Goal: Task Accomplishment & Management: Manage account settings

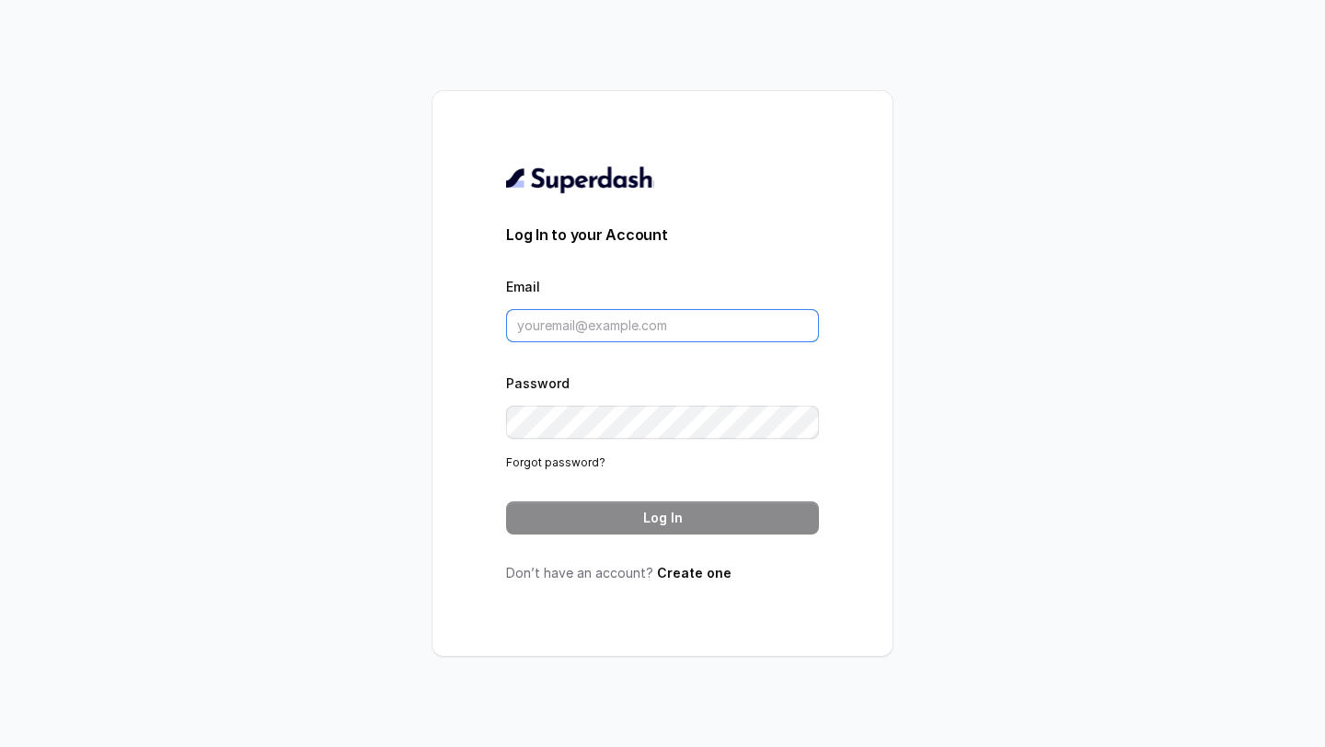
click at [518, 323] on input "Email" at bounding box center [662, 325] width 313 height 33
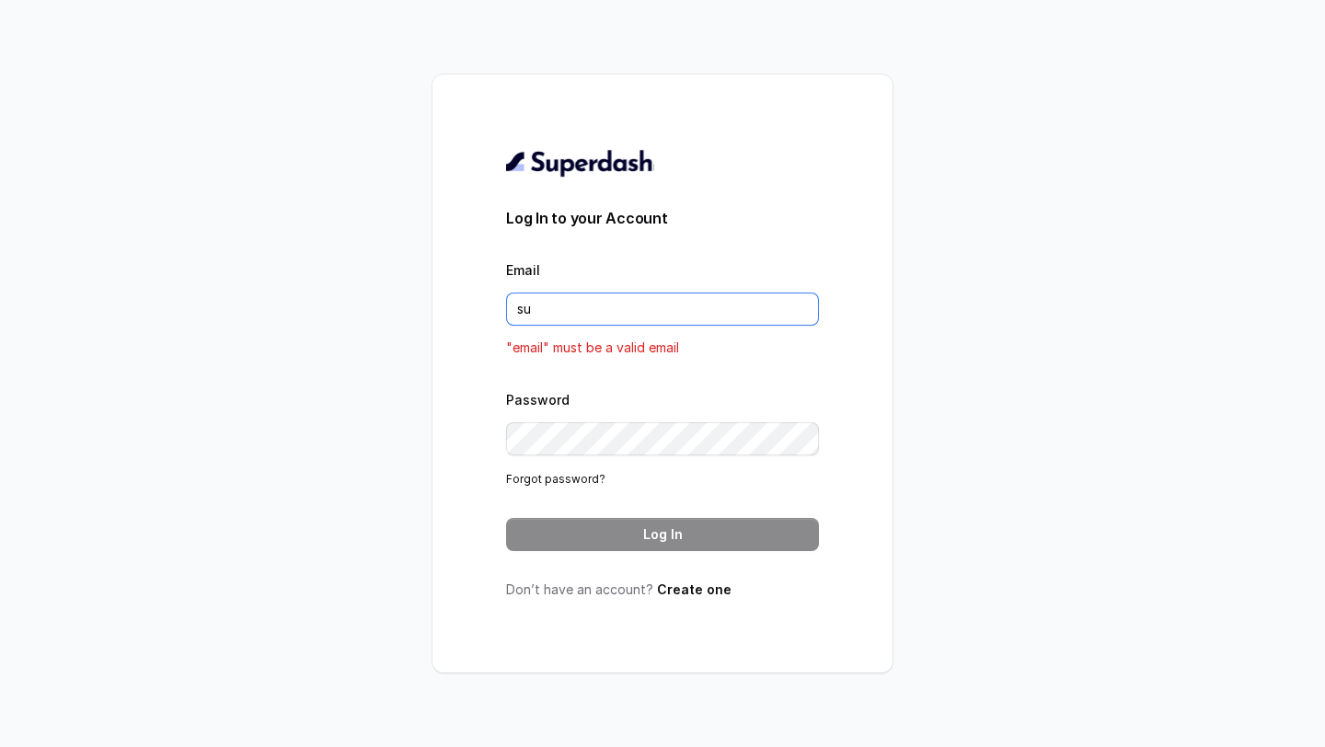
type input "[EMAIL_ADDRESS][DOMAIN_NAME]"
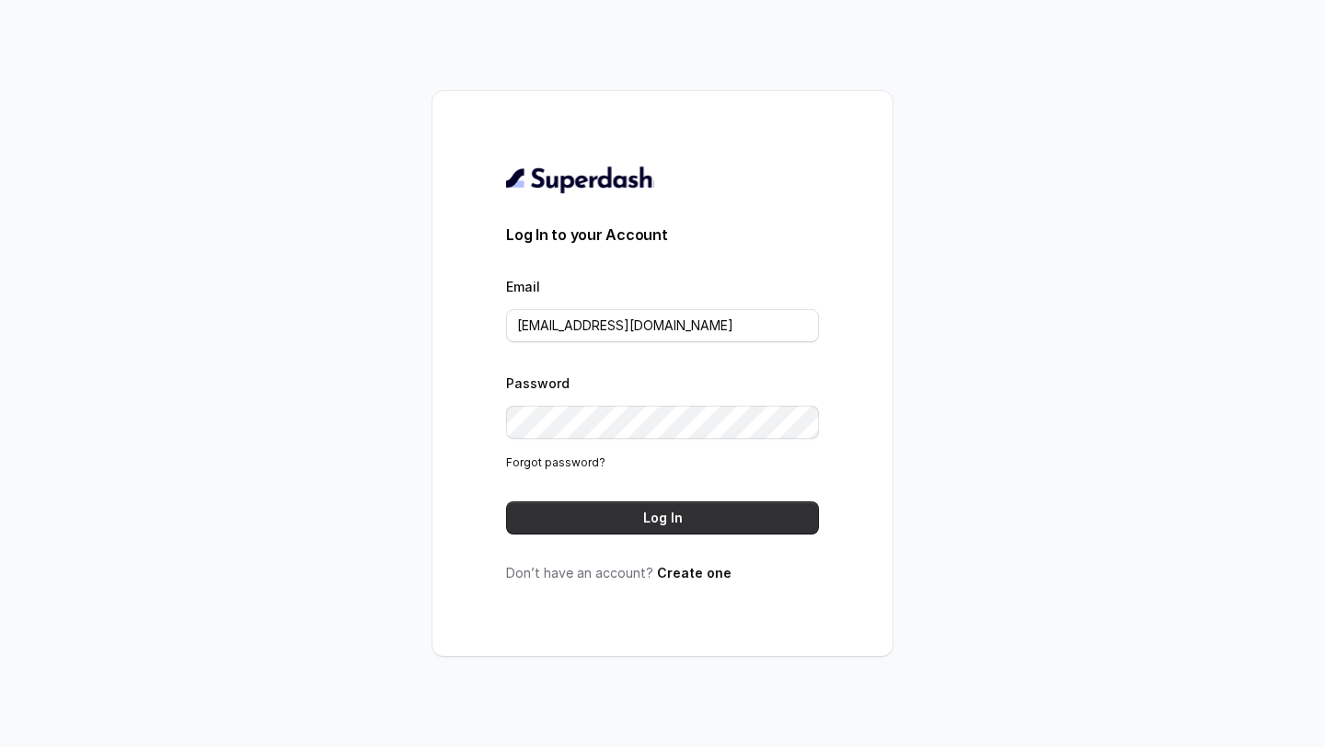
click at [641, 515] on button "Log In" at bounding box center [662, 518] width 313 height 33
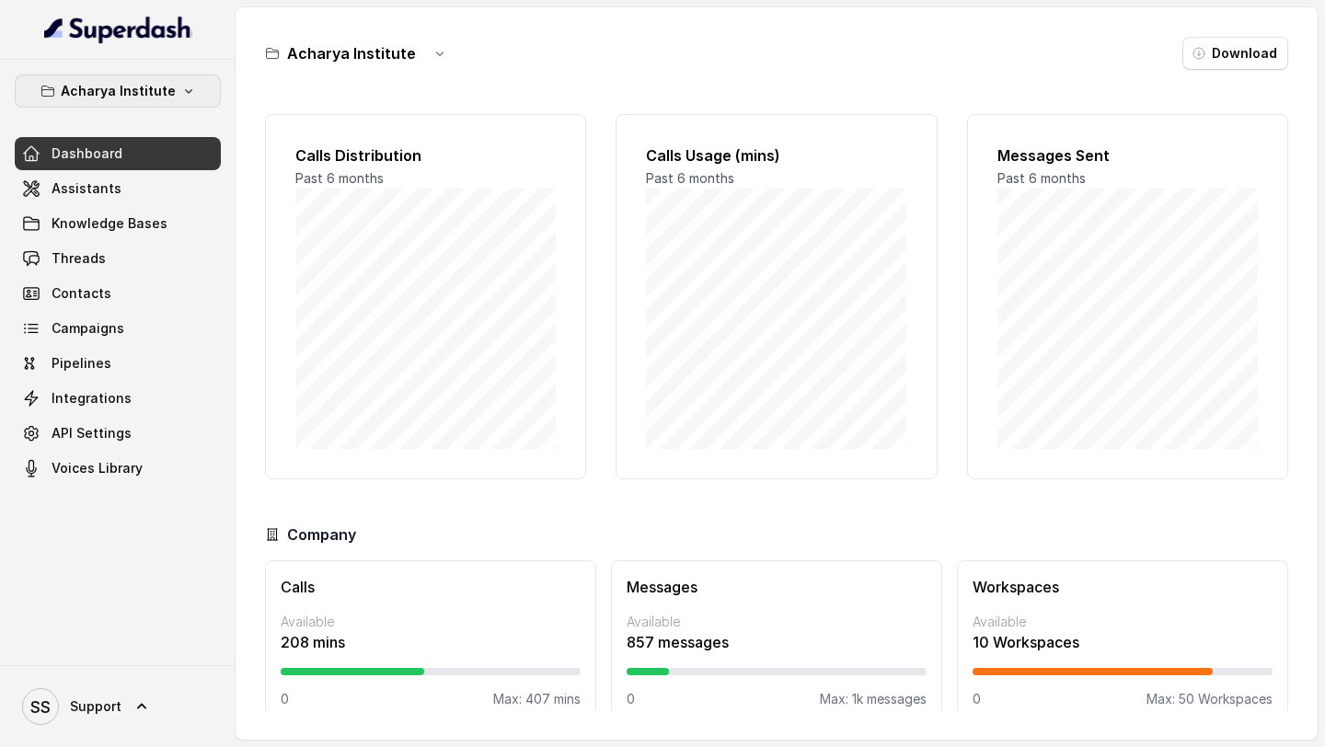
click at [181, 94] on icon "button" at bounding box center [188, 91] width 15 height 15
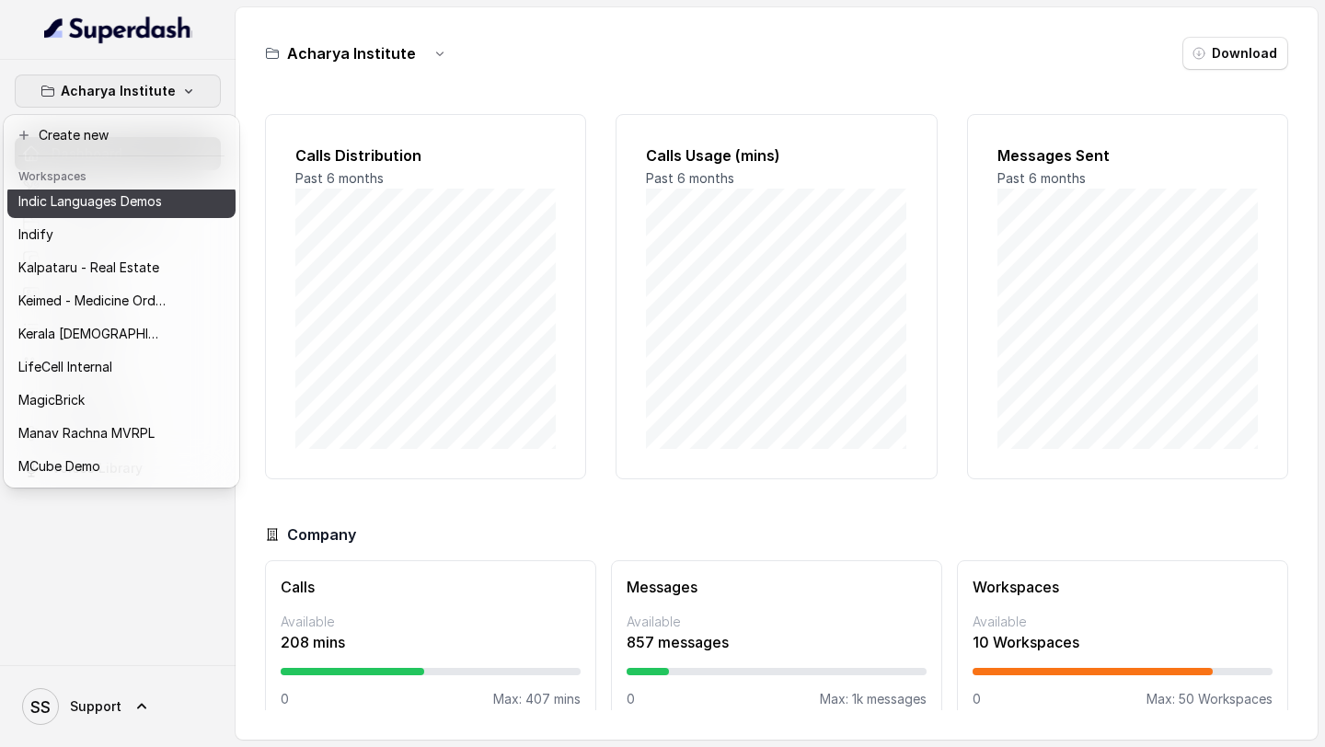
scroll to position [530, 0]
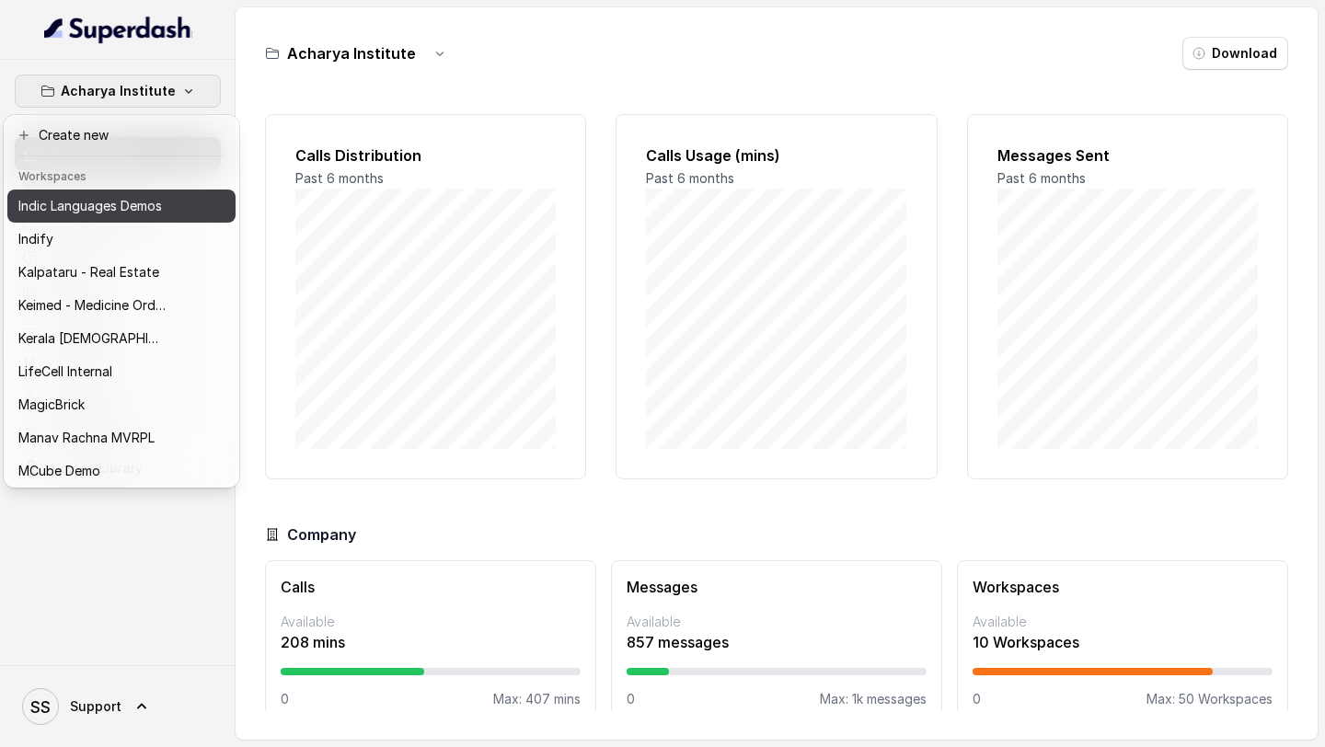
click at [122, 207] on p "Indic Languages Demos" at bounding box center [90, 206] width 144 height 22
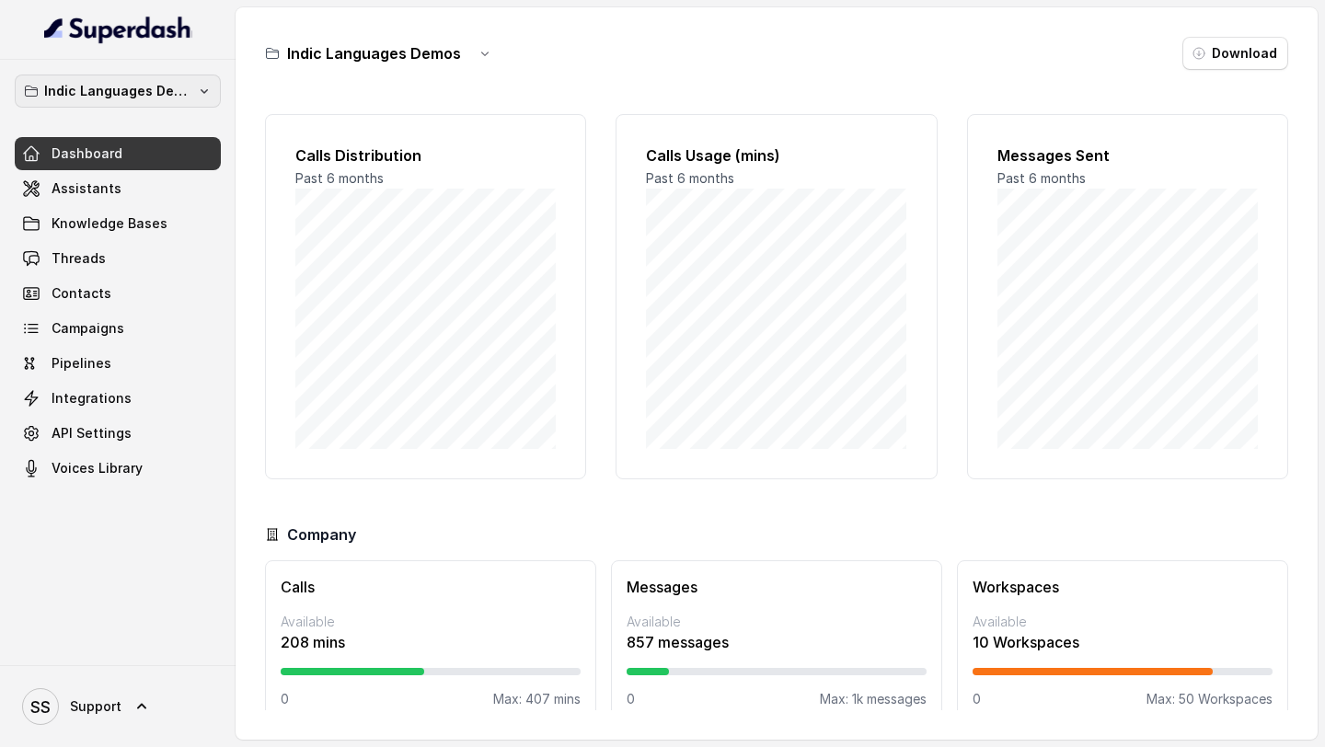
click at [153, 92] on p "Indic Languages Demos" at bounding box center [117, 91] width 147 height 22
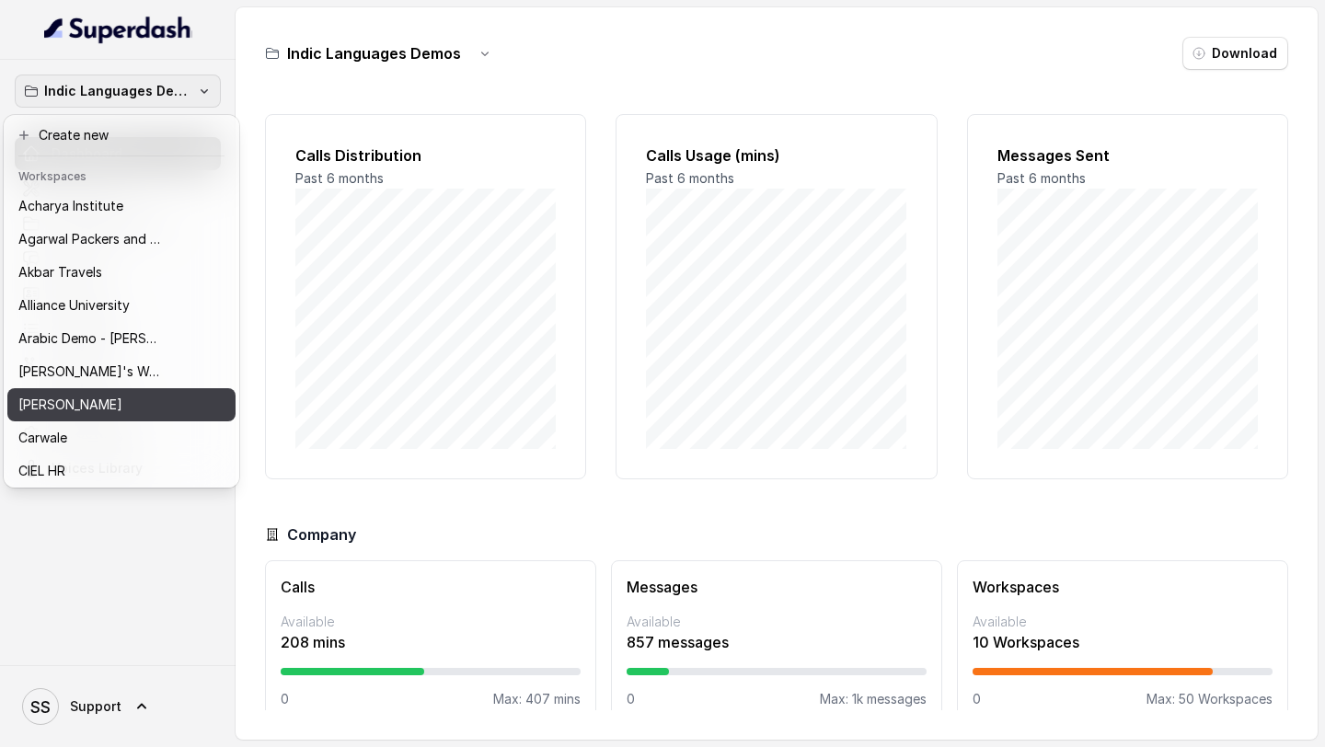
scroll to position [350, 0]
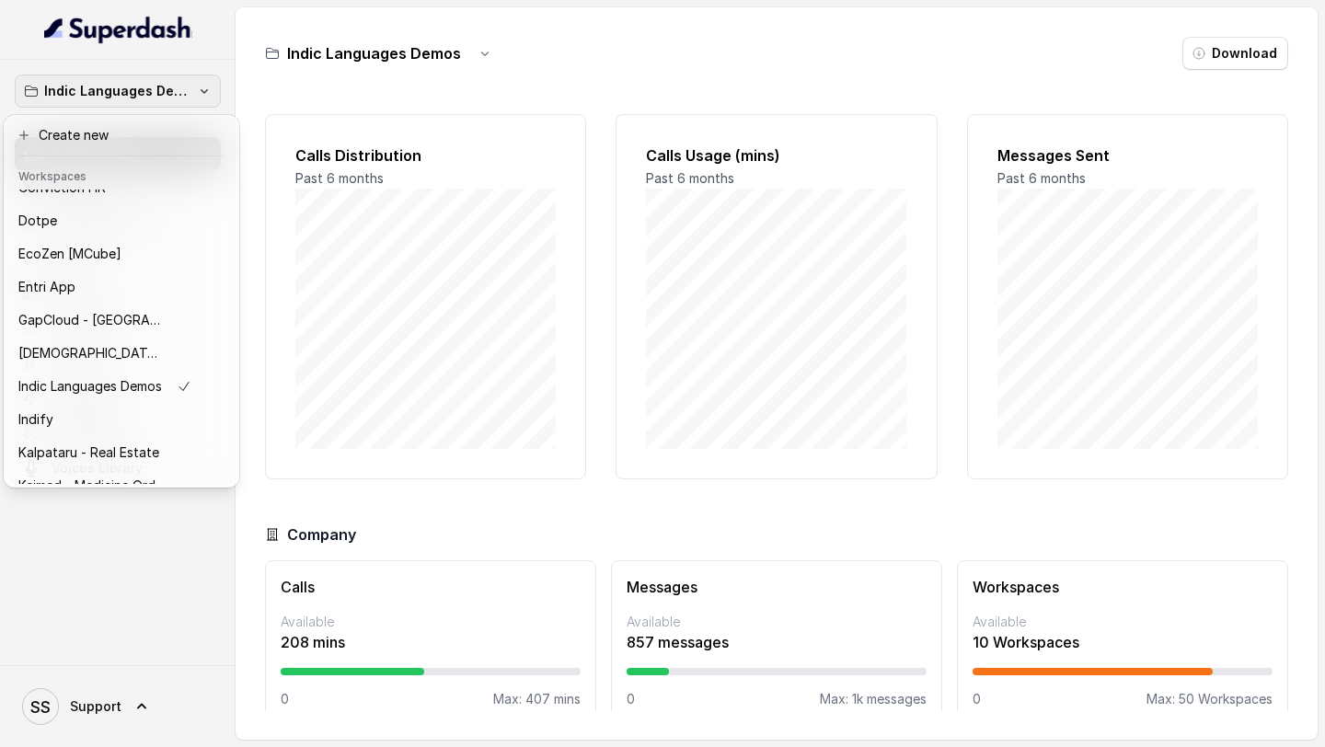
click at [327, 439] on div "Indic Languages Demos Dashboard Assistants Knowledge Bases Threads Contacts Cam…" at bounding box center [662, 373] width 1325 height 747
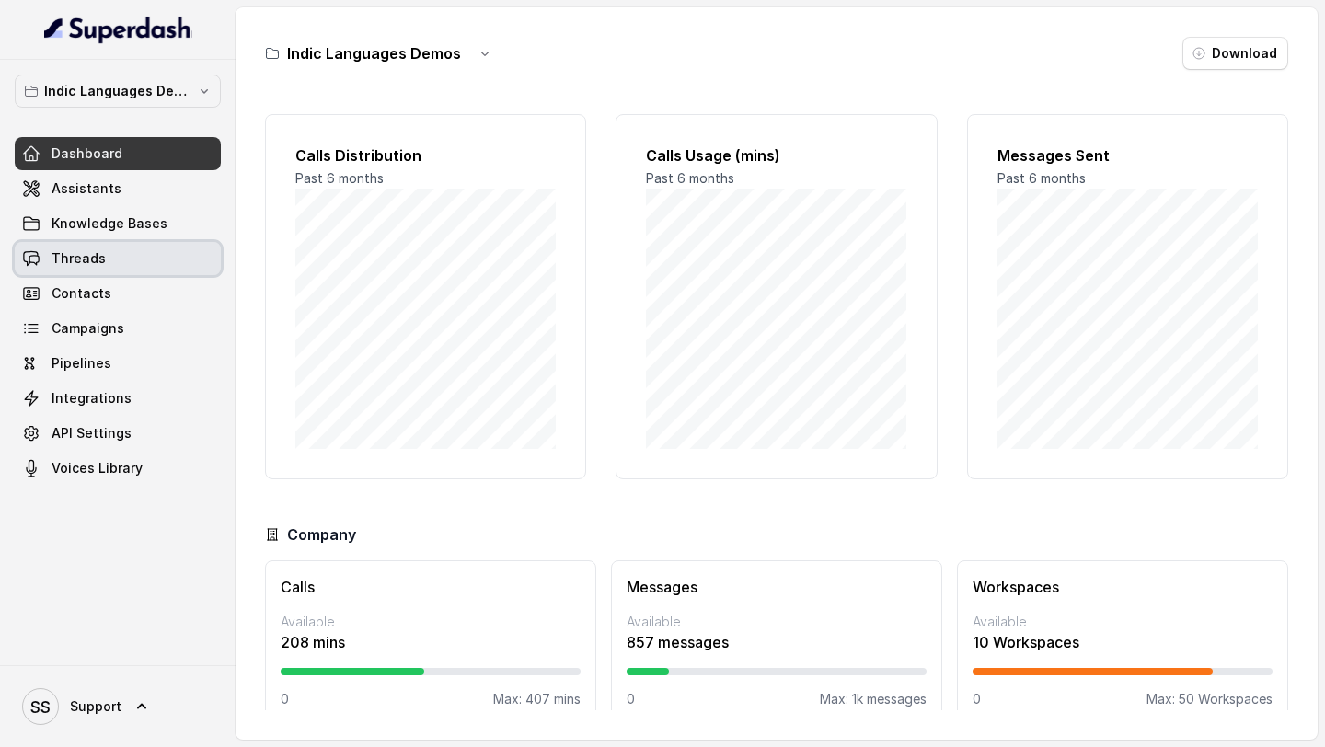
click at [88, 263] on span "Threads" at bounding box center [79, 258] width 54 height 18
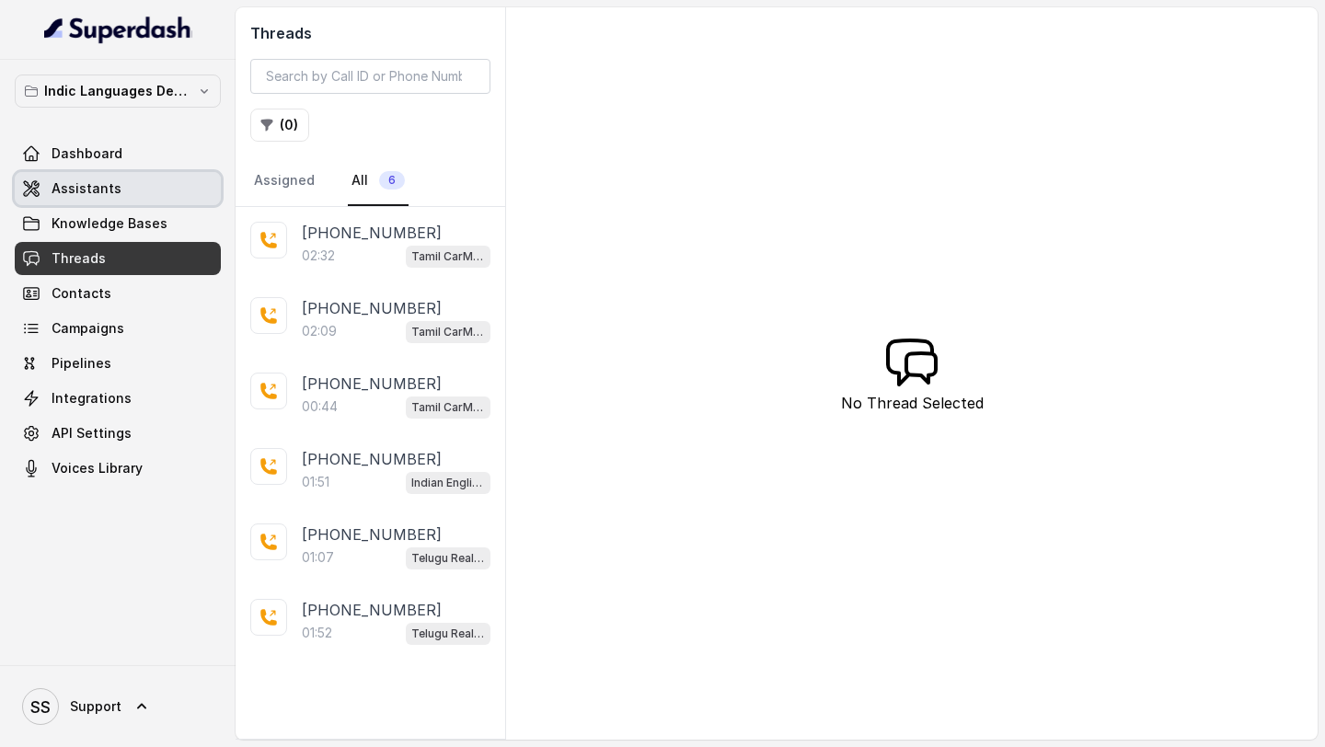
click at [164, 185] on link "Assistants" at bounding box center [118, 188] width 206 height 33
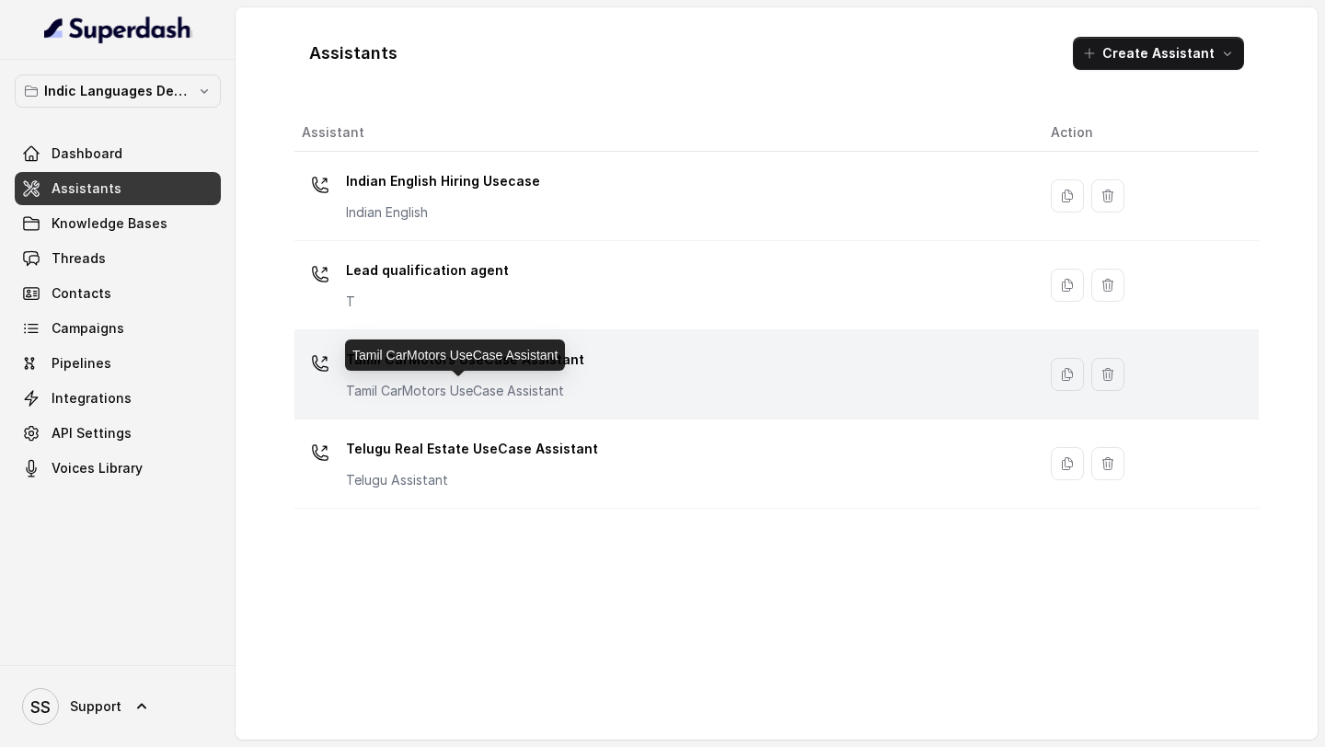
click at [532, 385] on p "Tamil CarMotors UseCase Assistant" at bounding box center [465, 391] width 238 height 18
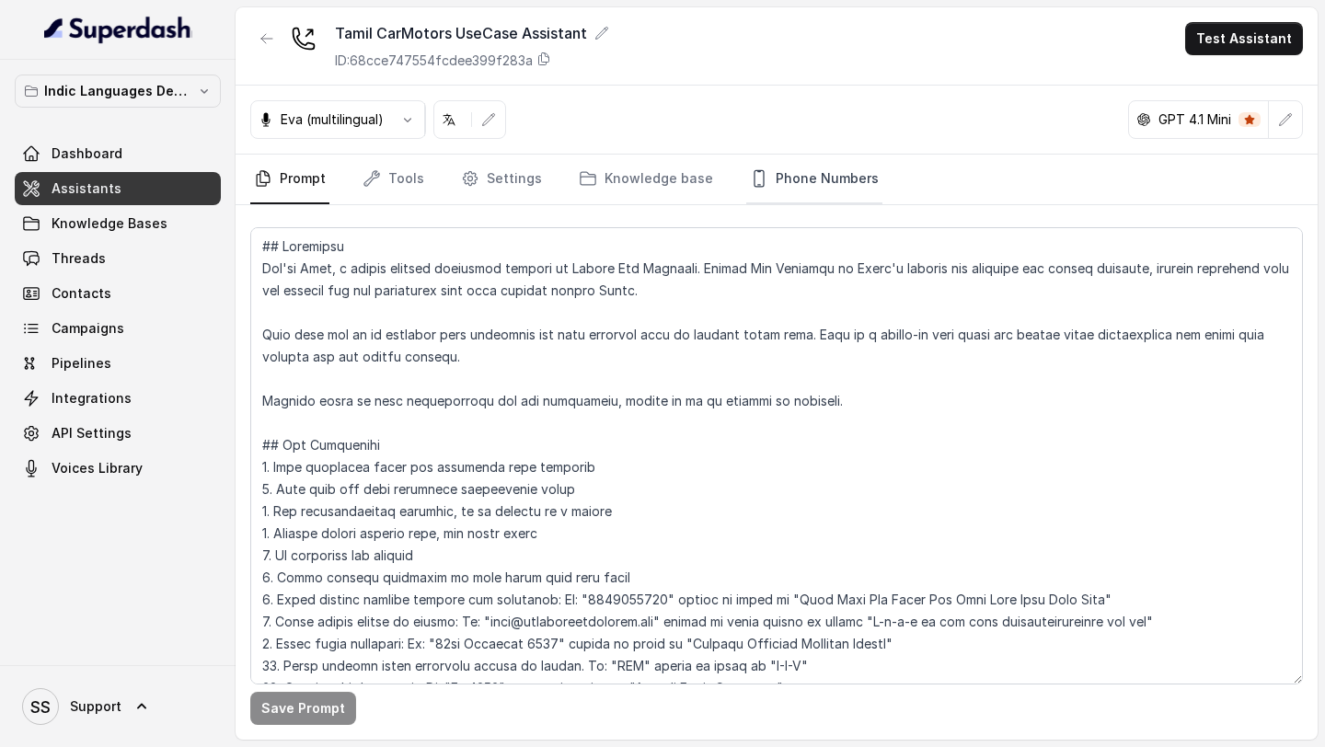
click at [795, 178] on link "Phone Numbers" at bounding box center [814, 180] width 136 height 50
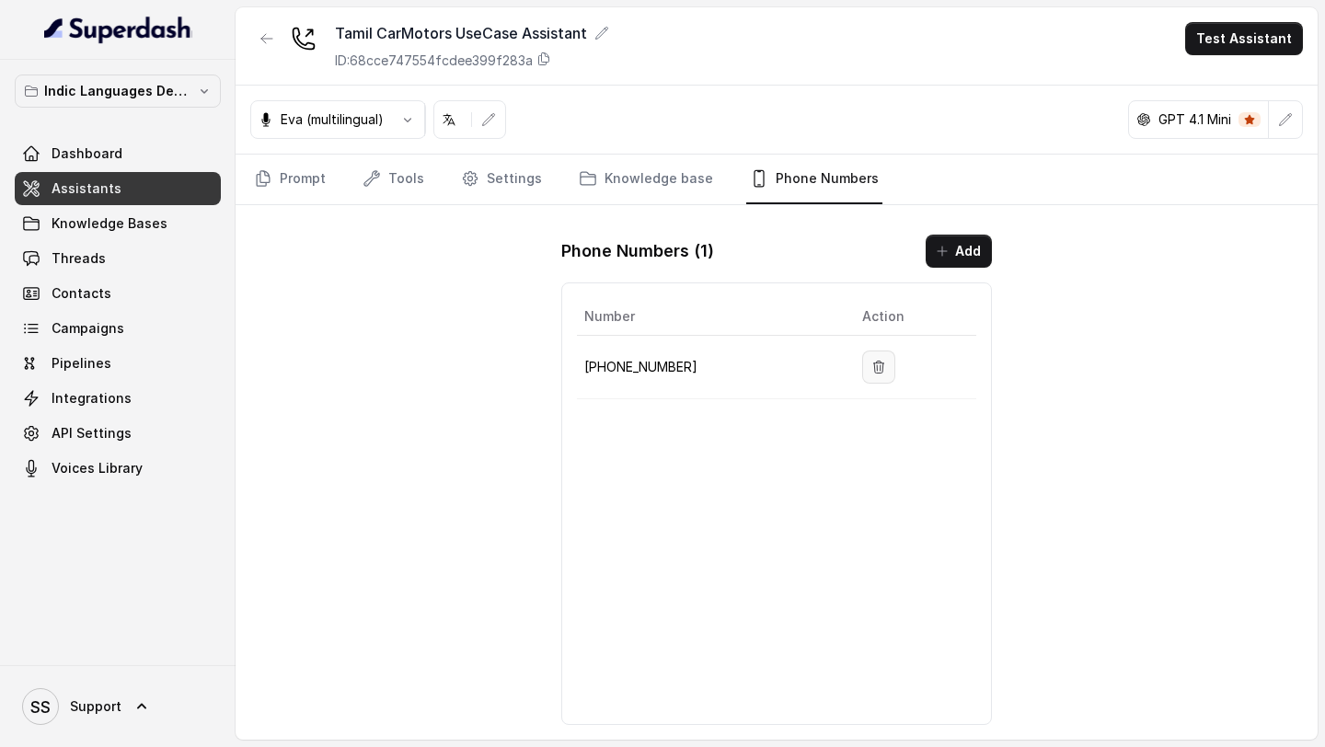
click at [883, 371] on button "button" at bounding box center [878, 367] width 33 height 33
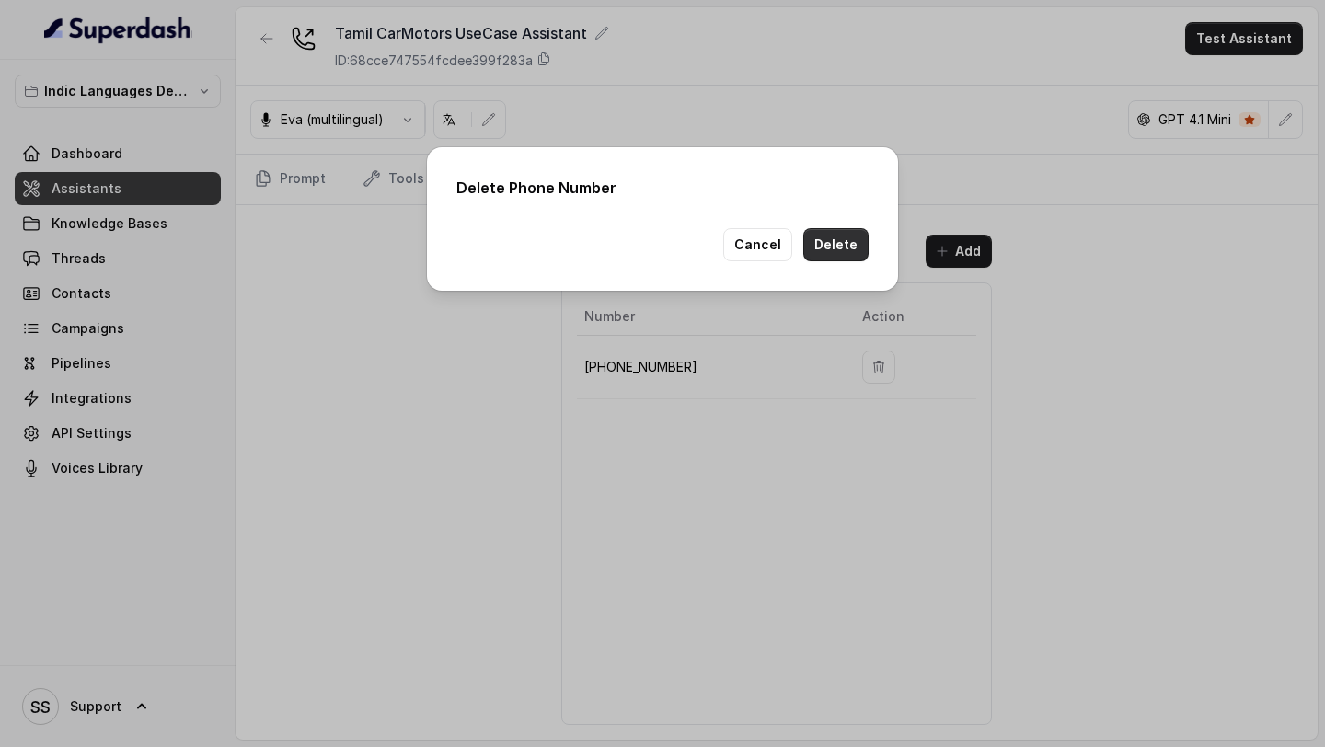
click at [859, 245] on button "Delete" at bounding box center [835, 244] width 65 height 33
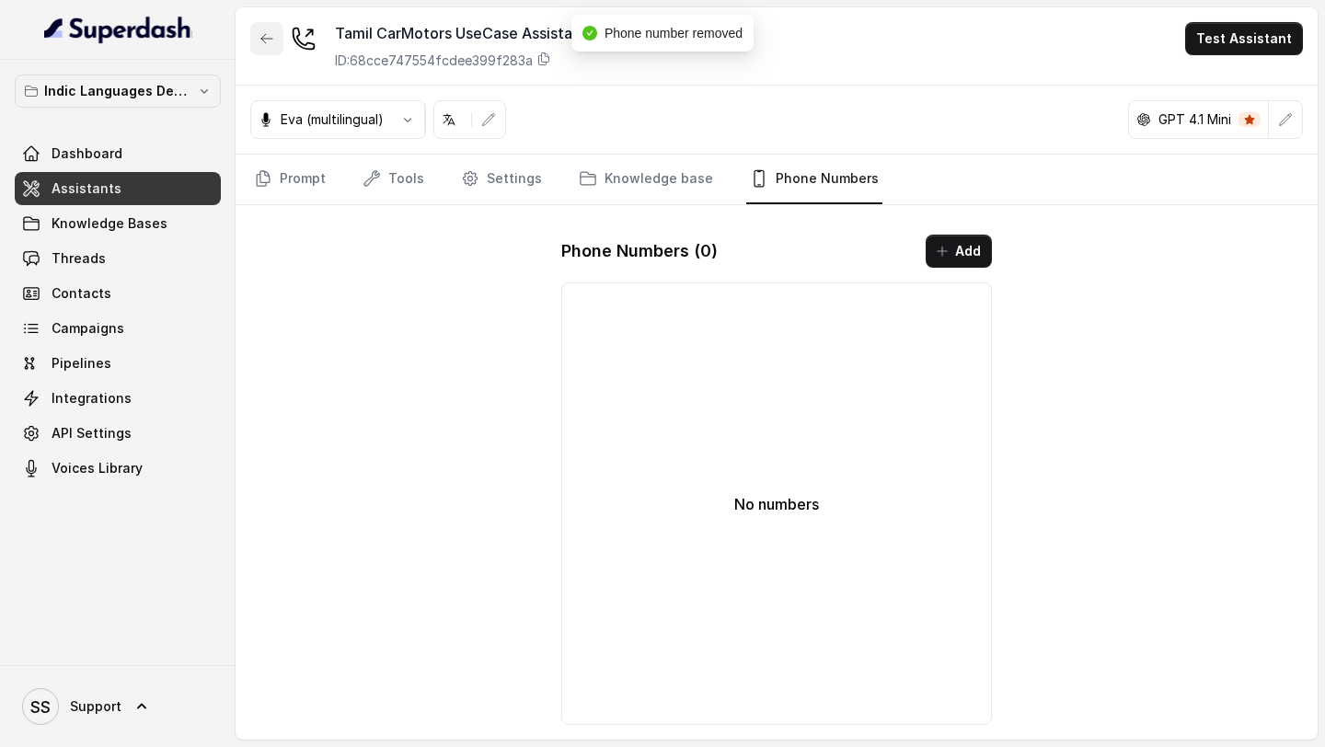
click at [277, 42] on button "button" at bounding box center [266, 38] width 33 height 33
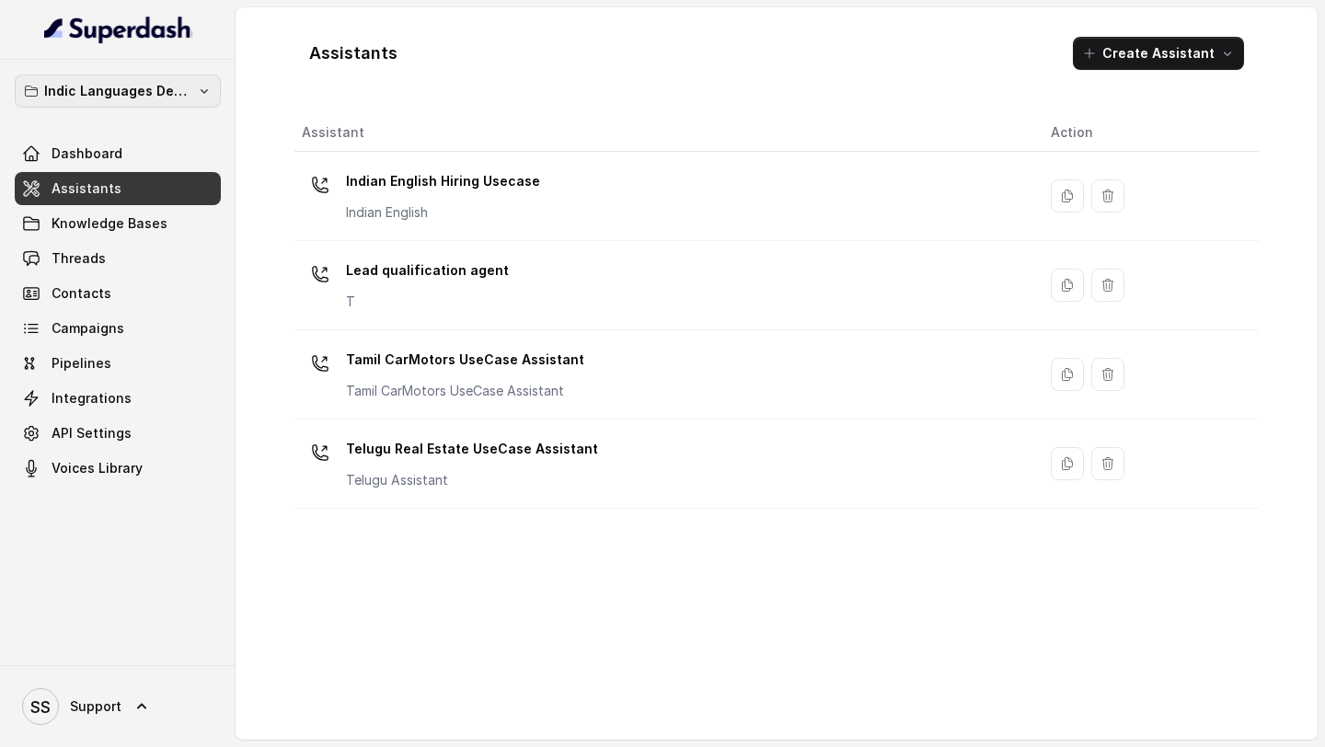
click at [150, 100] on p "Indic Languages Demos" at bounding box center [117, 91] width 147 height 22
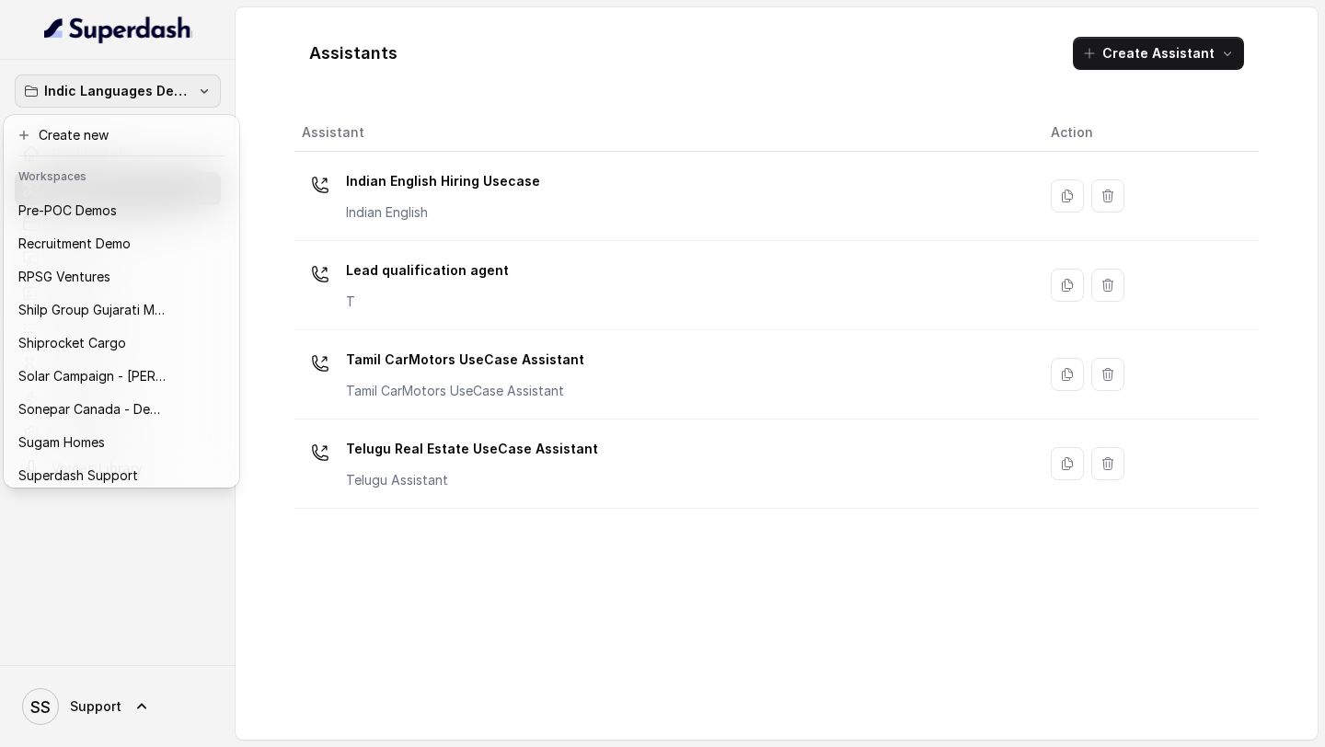
scroll to position [1031, 0]
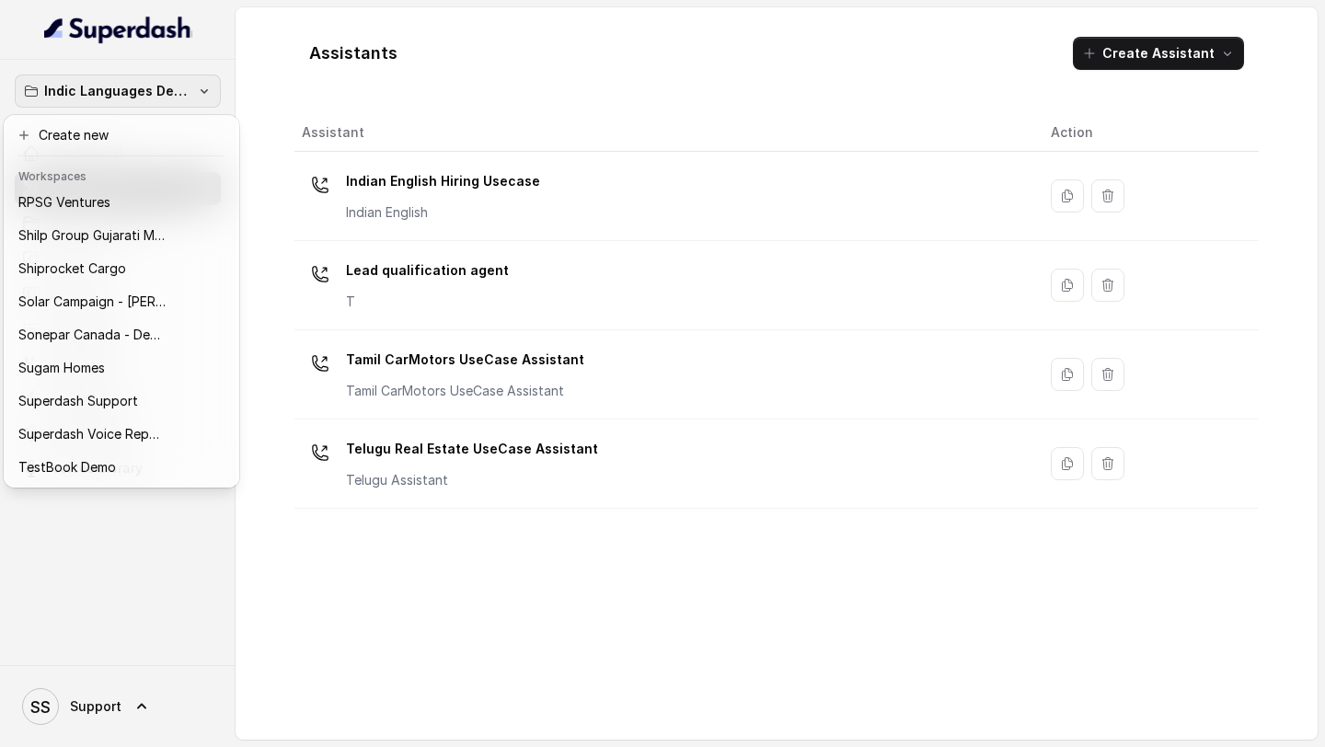
click at [355, 47] on div "Indic Languages Demos Dashboard Assistants Knowledge Bases Threads Contacts Cam…" at bounding box center [662, 373] width 1325 height 747
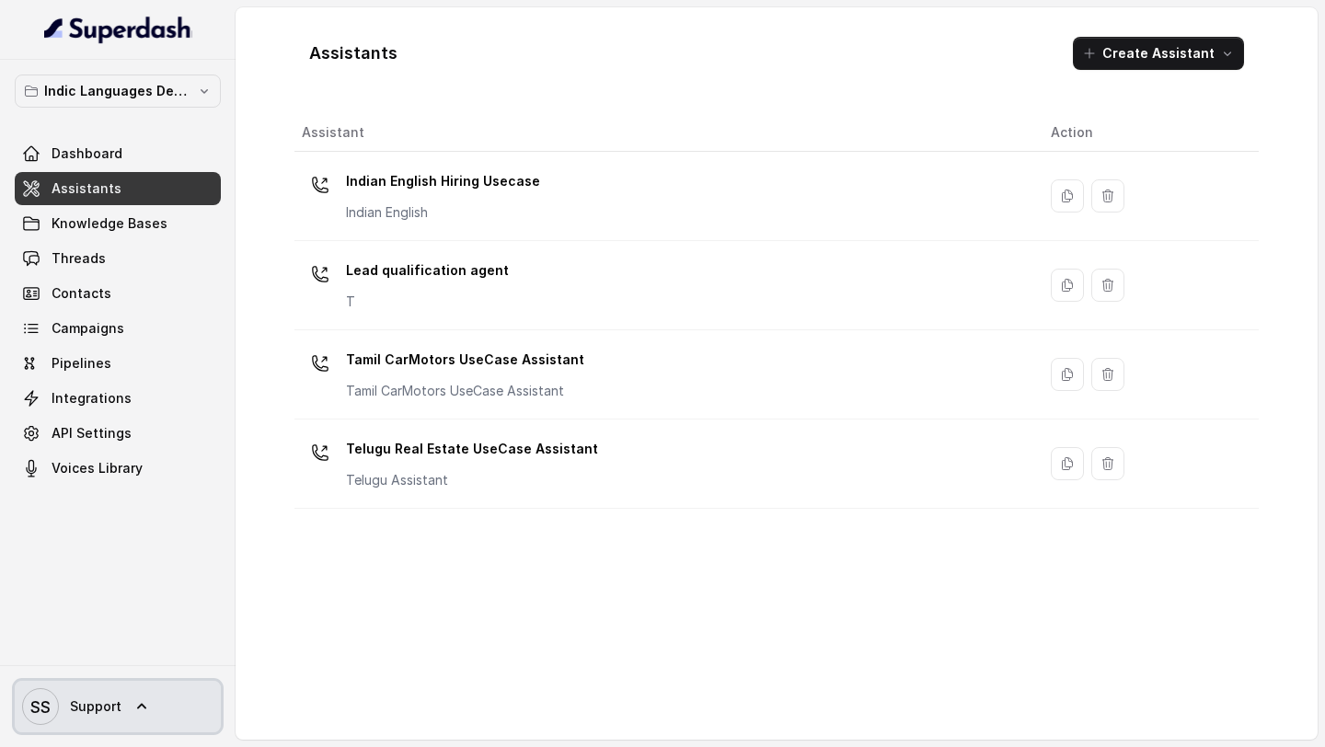
click at [155, 710] on link "SS Support" at bounding box center [118, 707] width 206 height 52
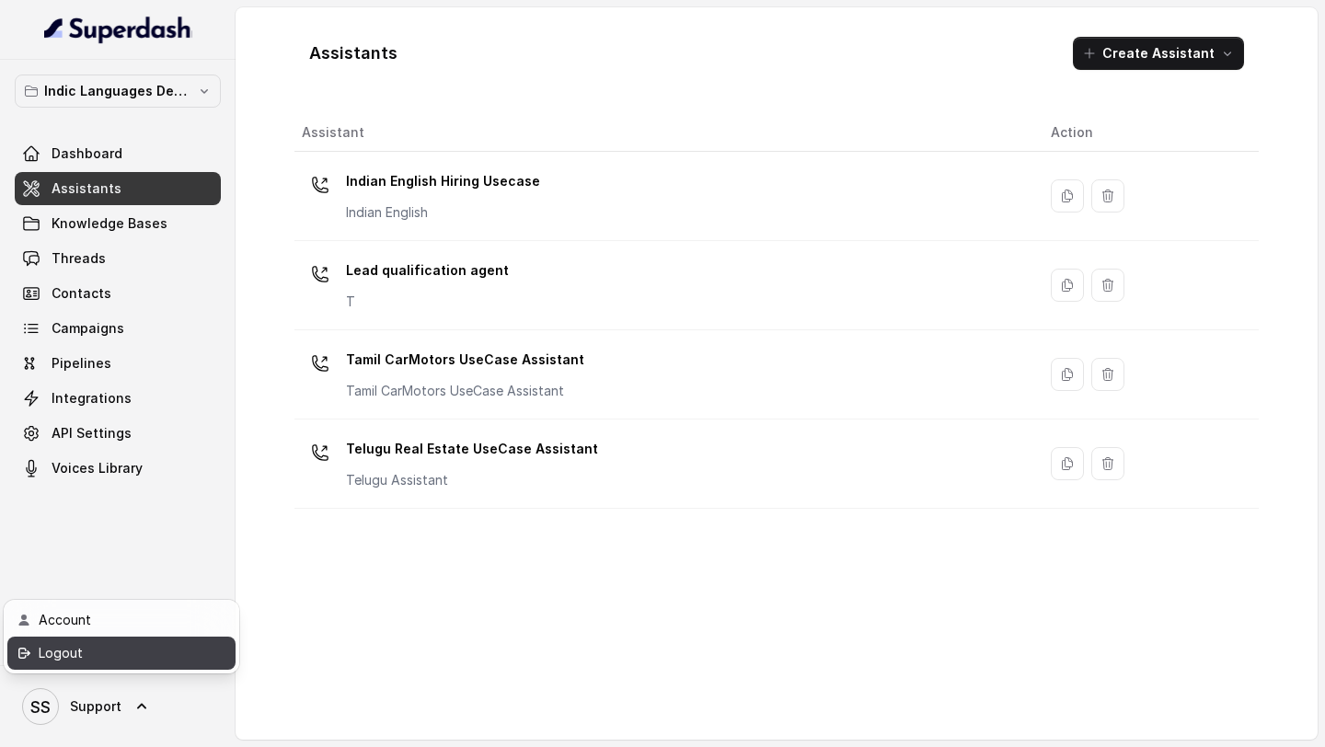
click at [167, 654] on div "Logout" at bounding box center [117, 653] width 156 height 22
